Goal: Find specific page/section: Find specific page/section

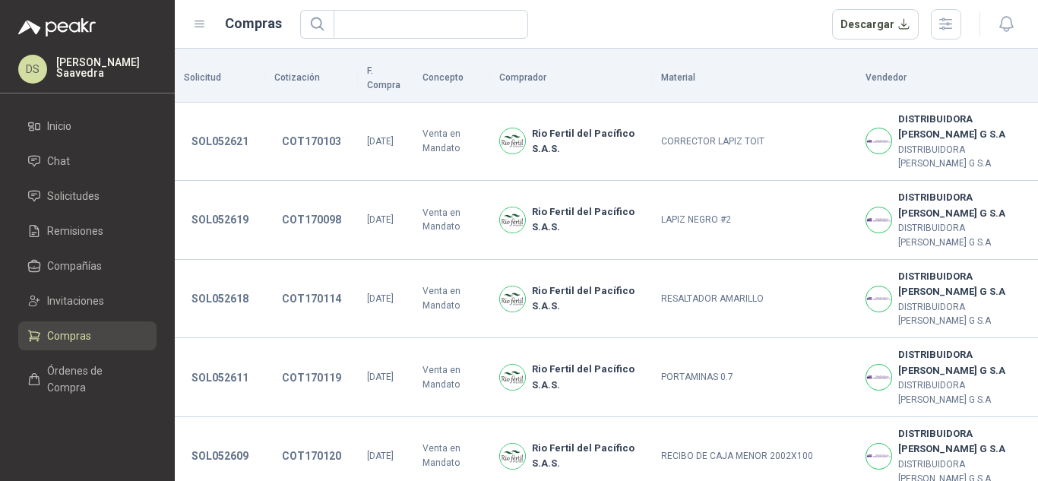
scroll to position [220, 0]
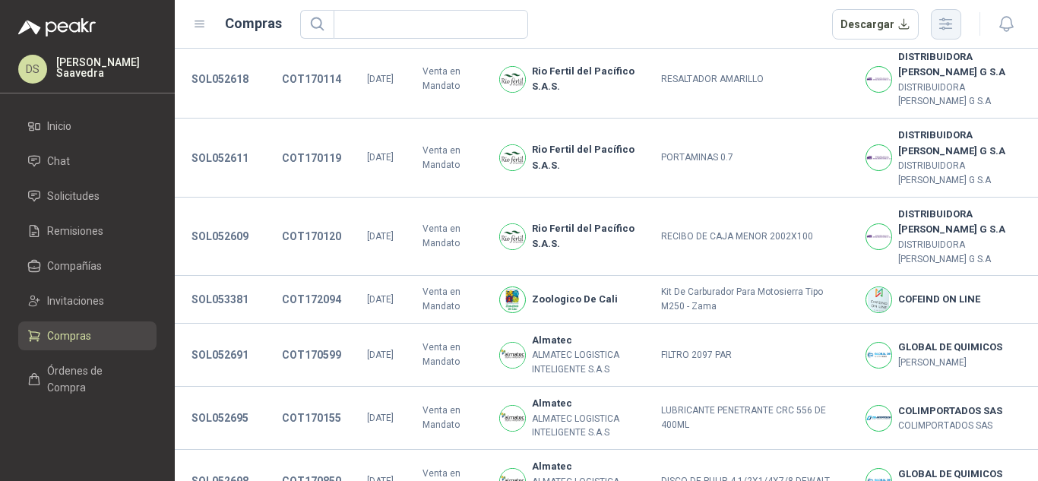
click at [954, 30] on icon "button" at bounding box center [945, 23] width 17 height 17
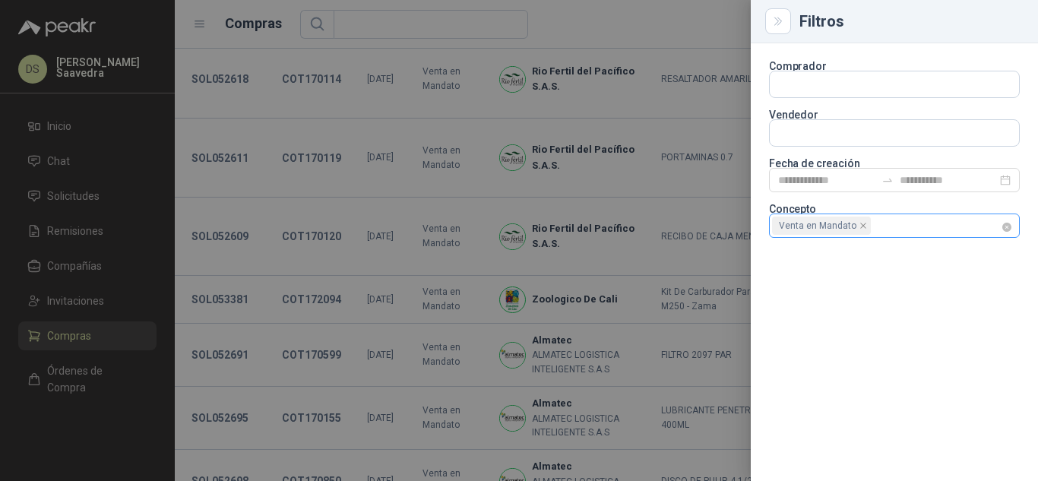
click at [1011, 229] on div "Venta en Mandato" at bounding box center [894, 226] width 251 height 24
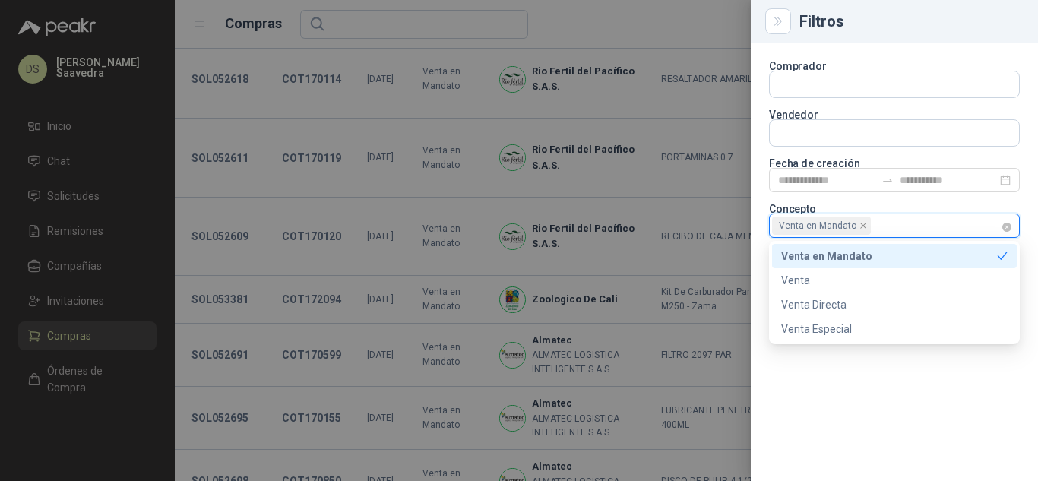
click at [975, 229] on div "Venta en Mandato" at bounding box center [886, 225] width 229 height 21
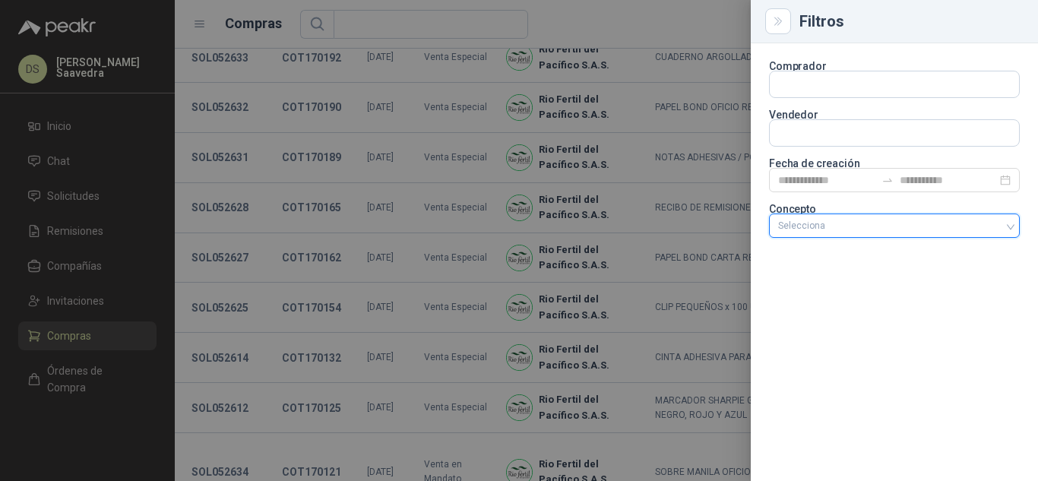
click at [985, 278] on div "Comprador Vendedor Fecha de creación Concepto Selecciona" at bounding box center [894, 262] width 287 height 438
click at [1017, 229] on div "Selecciona" at bounding box center [894, 226] width 251 height 24
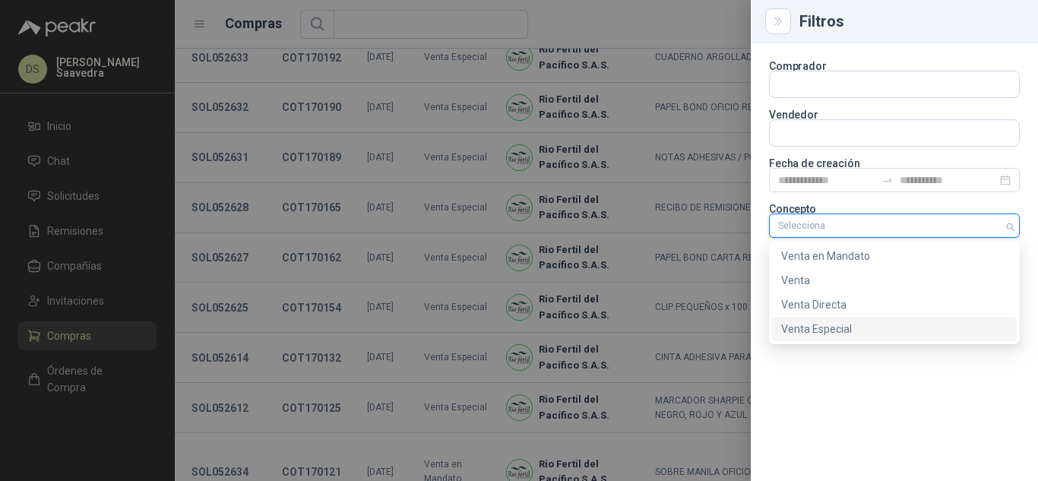
click at [879, 331] on div "Venta Especial" at bounding box center [894, 329] width 226 height 17
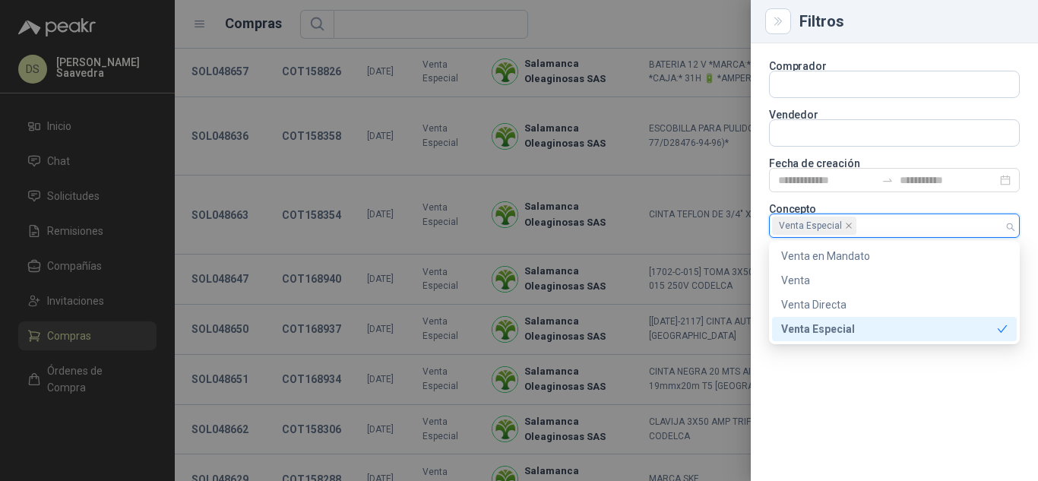
click at [667, 38] on div at bounding box center [519, 240] width 1038 height 481
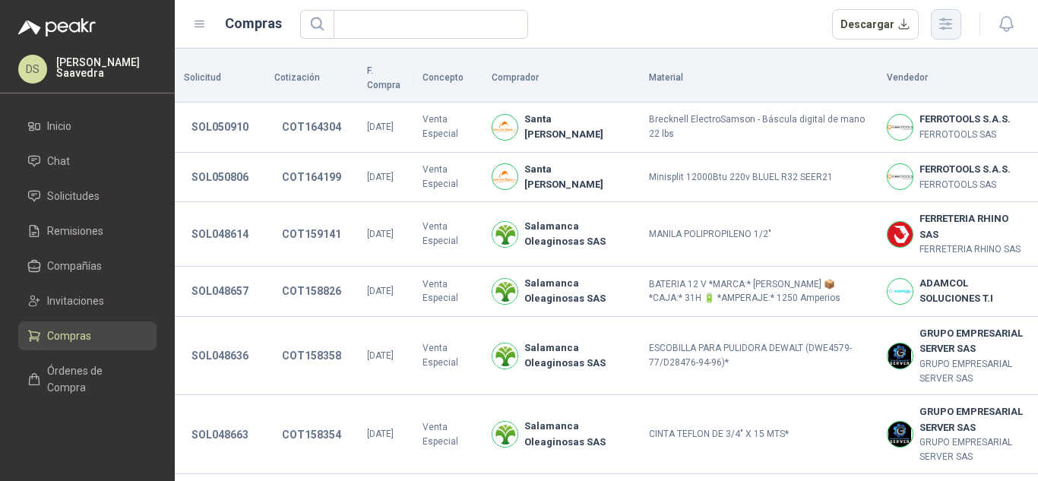
click at [949, 17] on icon "button" at bounding box center [945, 23] width 17 height 17
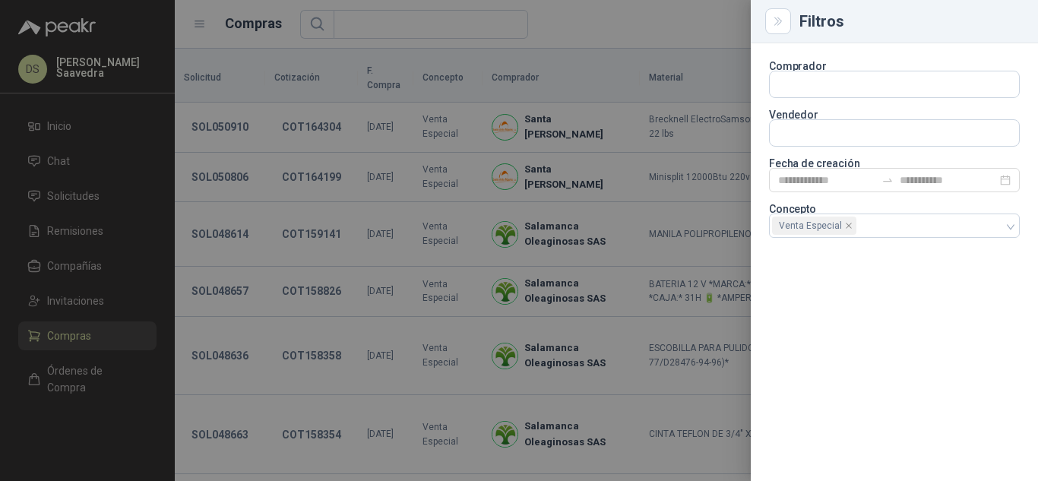
click at [676, 32] on div at bounding box center [519, 240] width 1038 height 481
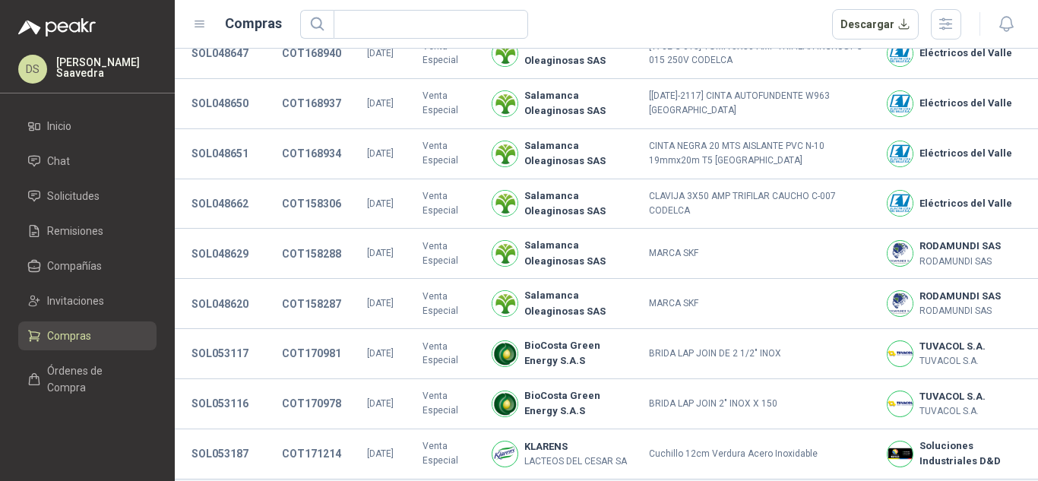
scroll to position [477, 0]
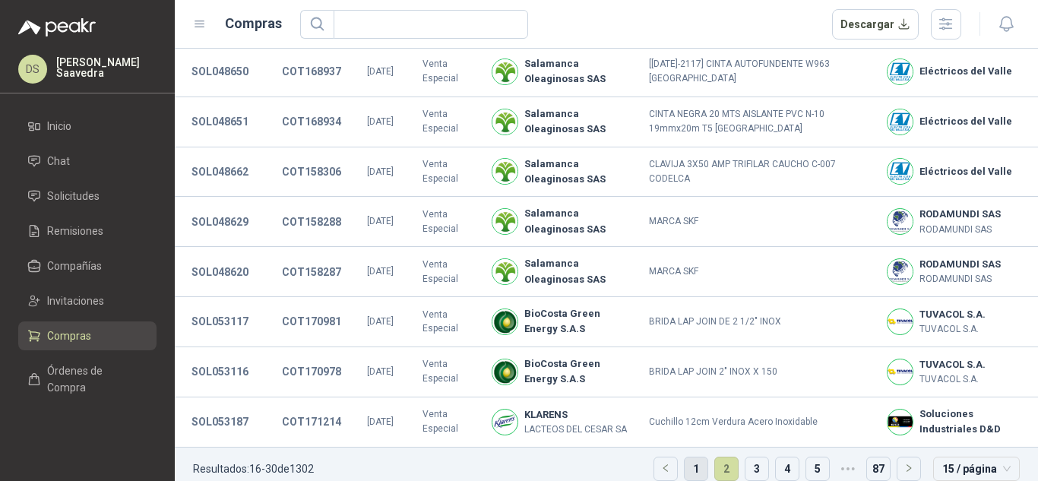
click at [691, 457] on link "1" at bounding box center [696, 468] width 23 height 23
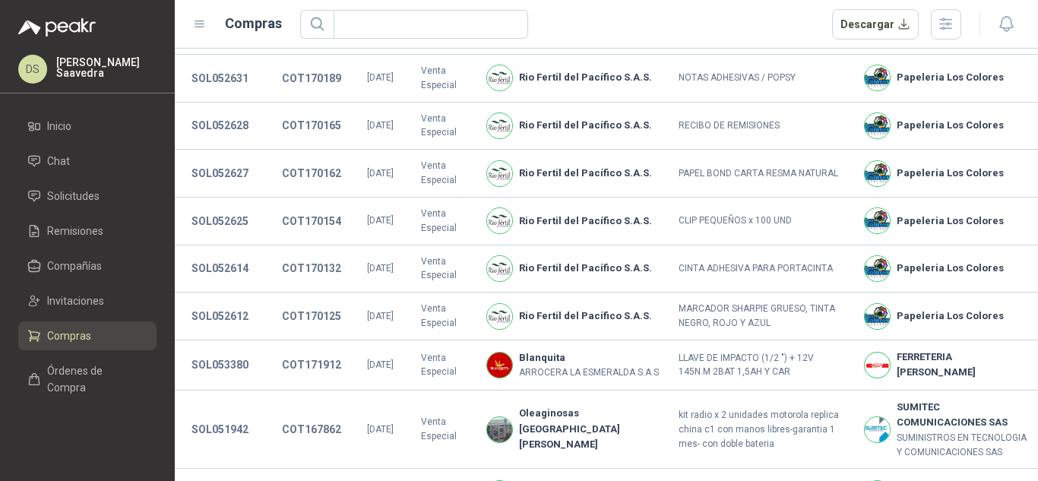
scroll to position [327, 0]
